Goal: Information Seeking & Learning: Learn about a topic

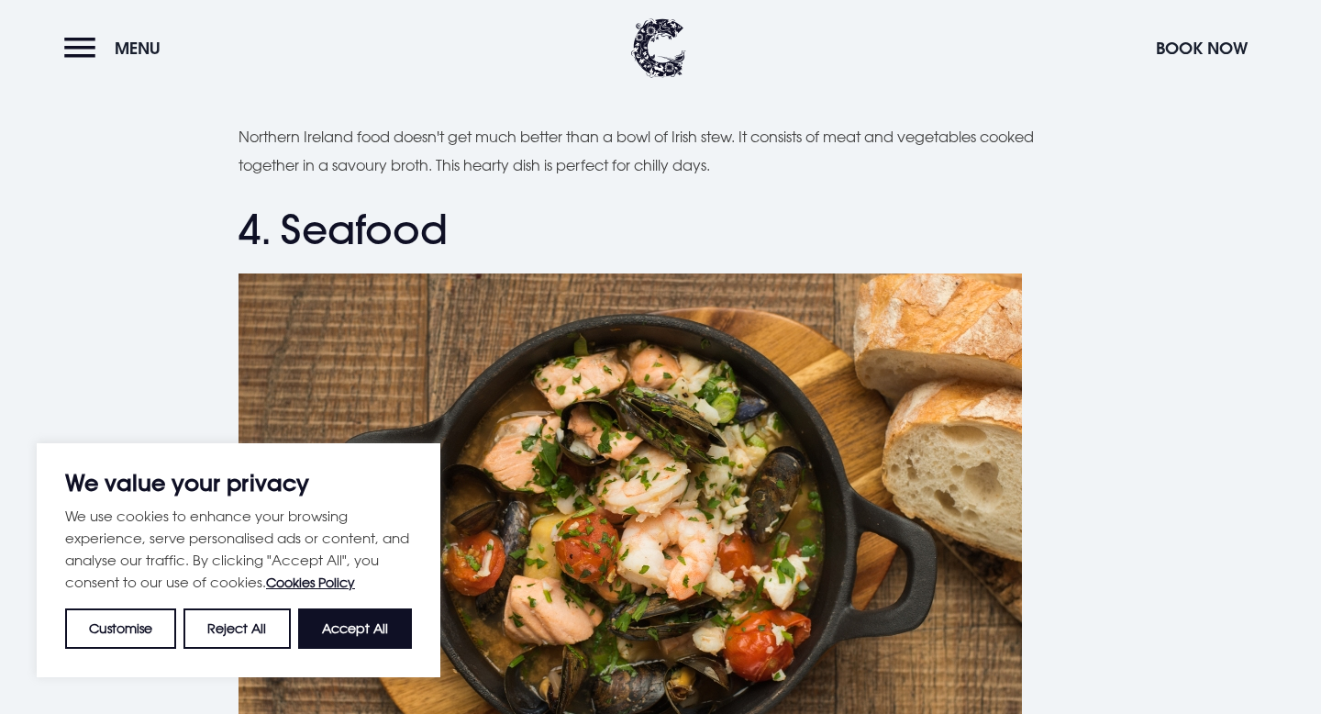
scroll to position [1634, 0]
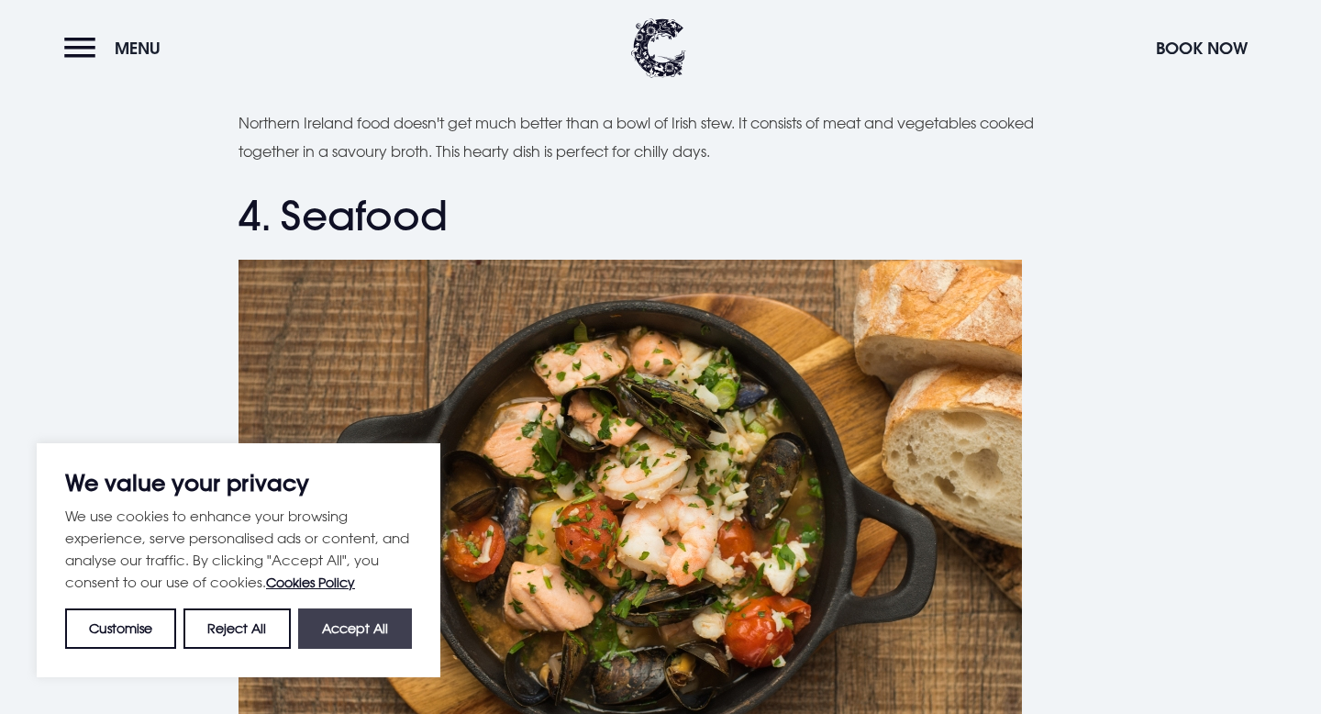
click at [366, 641] on button "Accept All" at bounding box center [355, 628] width 114 height 40
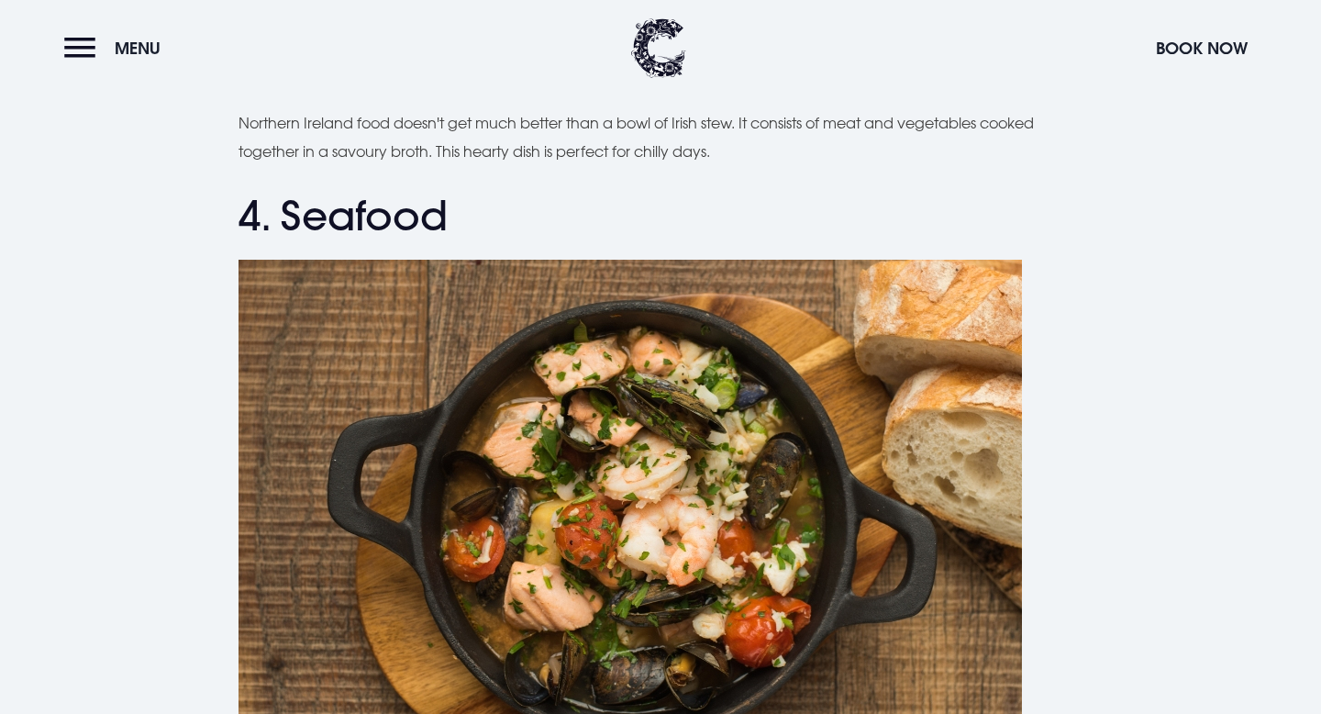
checkbox input "true"
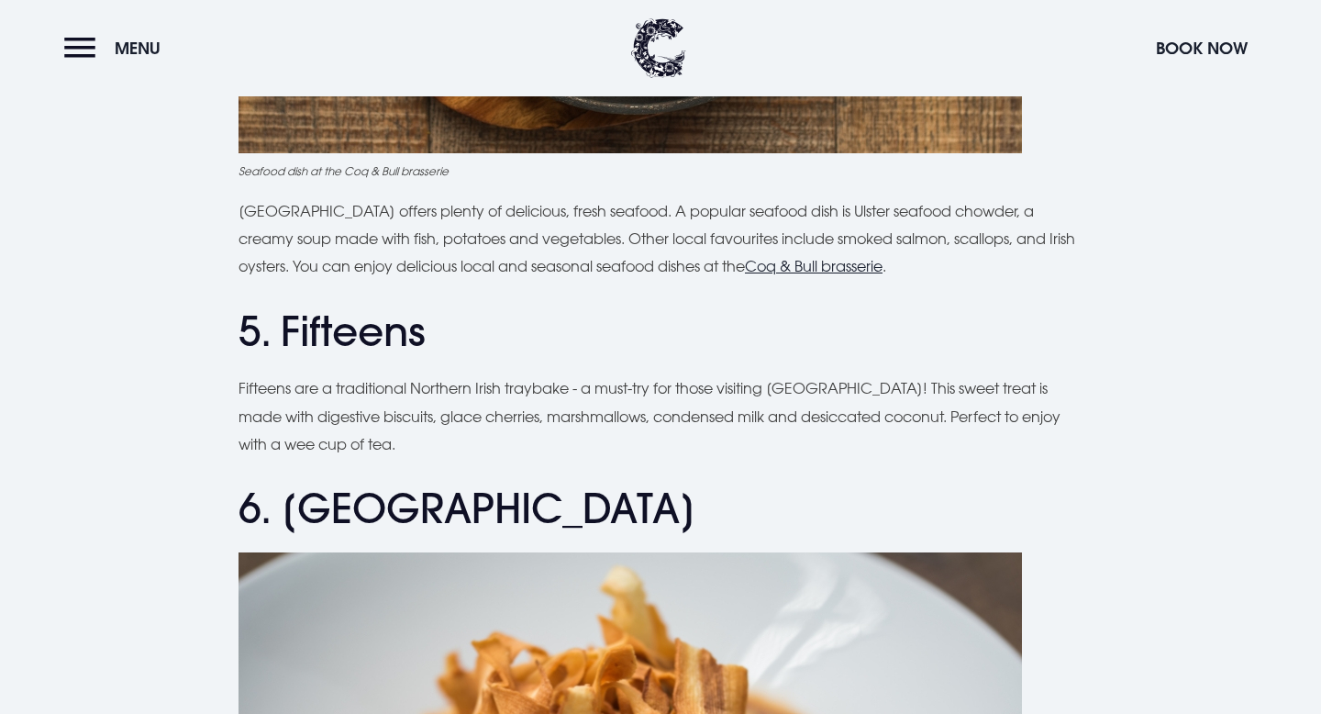
scroll to position [2165, 0]
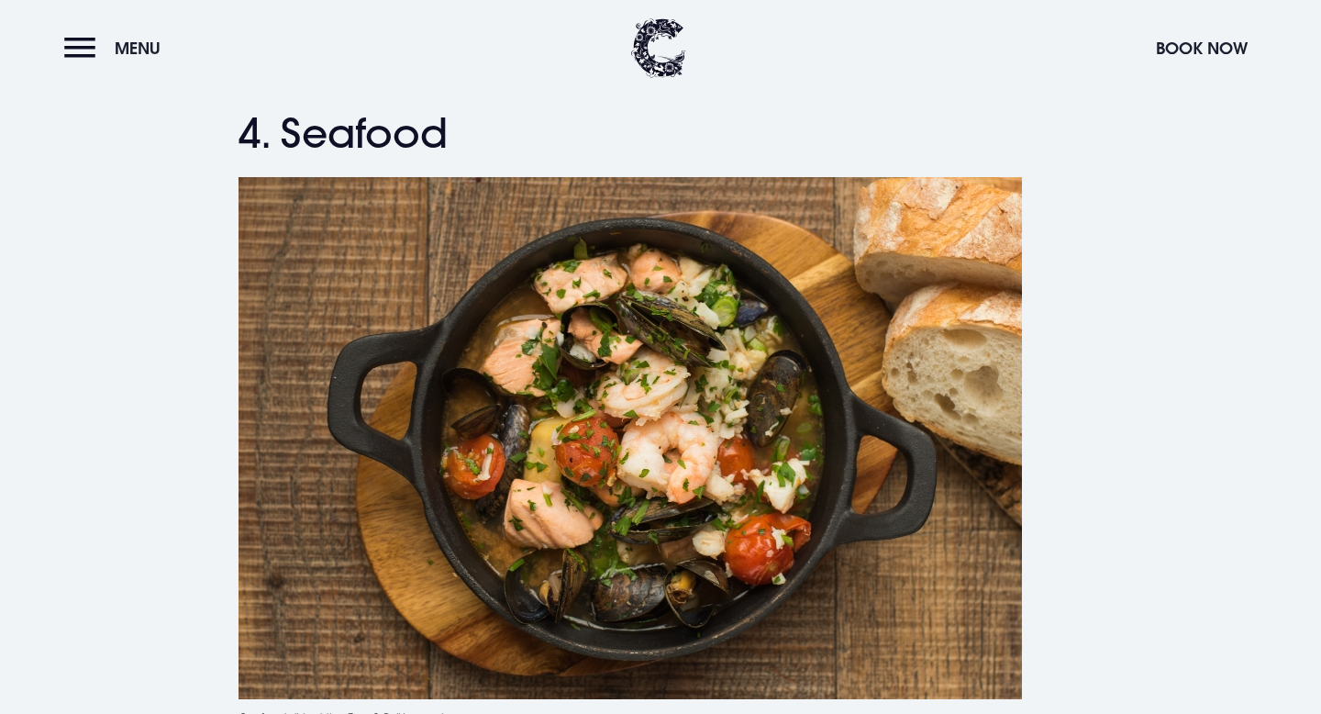
scroll to position [1850, 0]
